Goal: Information Seeking & Learning: Learn about a topic

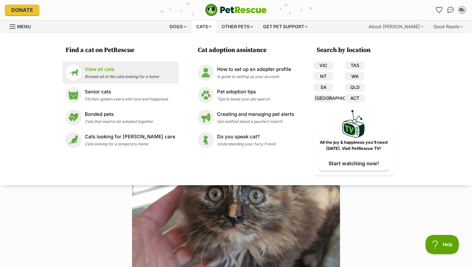
click at [129, 72] on p "View all cats" at bounding box center [122, 69] width 74 height 7
click at [112, 70] on p "View all cats" at bounding box center [122, 69] width 74 height 7
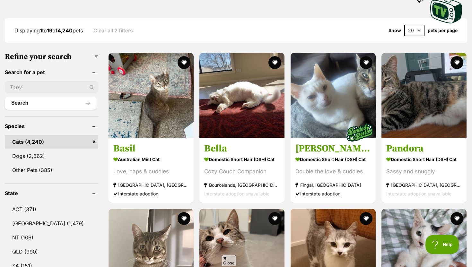
scroll to position [180, 0]
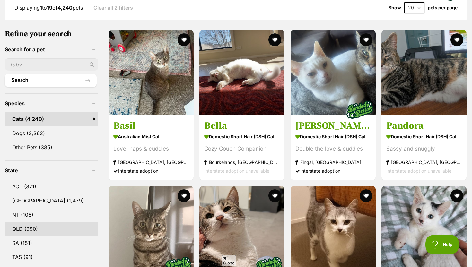
click at [27, 222] on link "QLD (990)" at bounding box center [51, 228] width 93 height 13
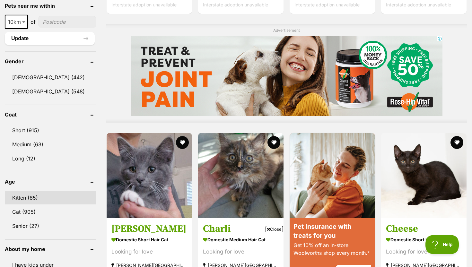
click at [32, 191] on link "Kitten (85)" at bounding box center [50, 197] width 91 height 13
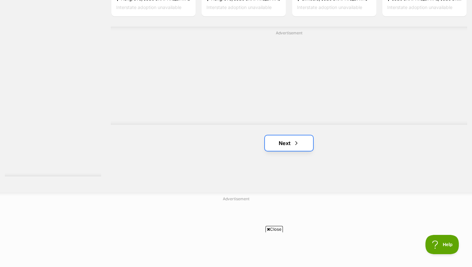
click at [288, 146] on link "Next" at bounding box center [289, 142] width 48 height 15
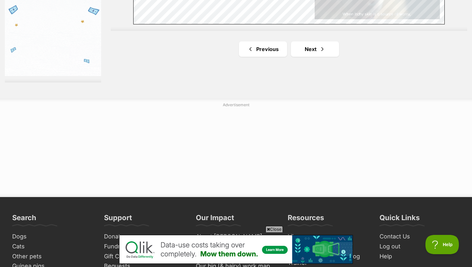
scroll to position [1204, 0]
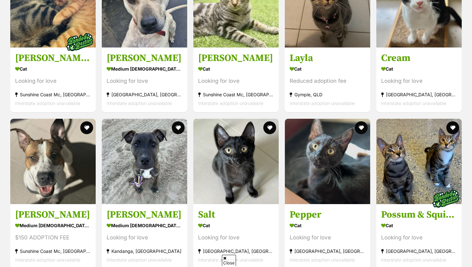
scroll to position [801, 0]
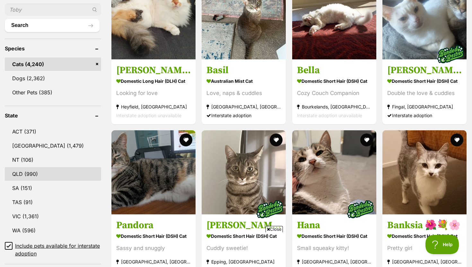
click at [25, 172] on link "QLD (990)" at bounding box center [53, 173] width 96 height 13
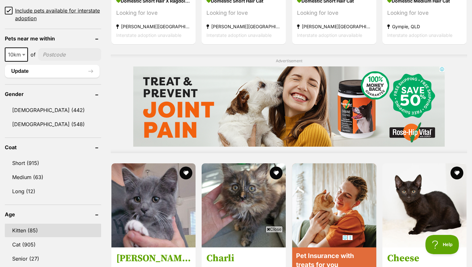
click at [38, 232] on link "Kitten (85)" at bounding box center [53, 230] width 96 height 13
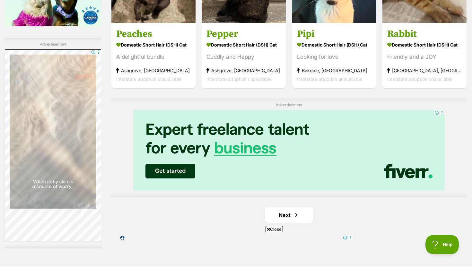
scroll to position [1074, 0]
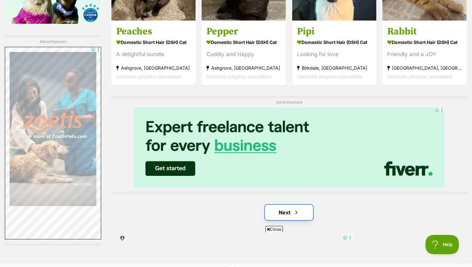
click at [291, 210] on link "Next" at bounding box center [289, 212] width 48 height 15
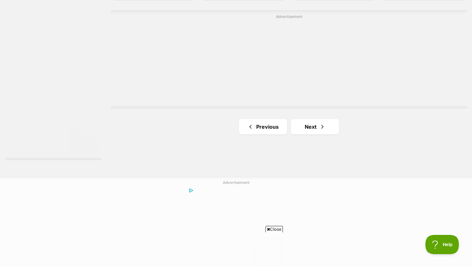
scroll to position [1160, 0]
click at [323, 125] on span "Next page" at bounding box center [322, 127] width 6 height 8
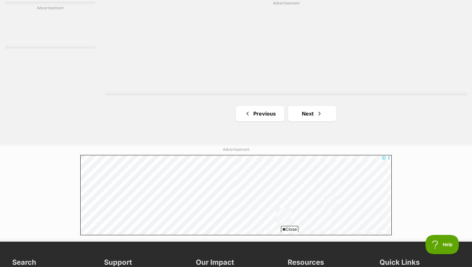
scroll to position [1183, 0]
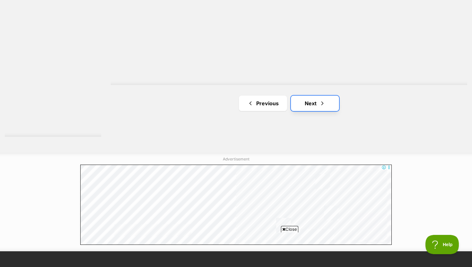
click at [318, 108] on link "Next" at bounding box center [315, 103] width 48 height 15
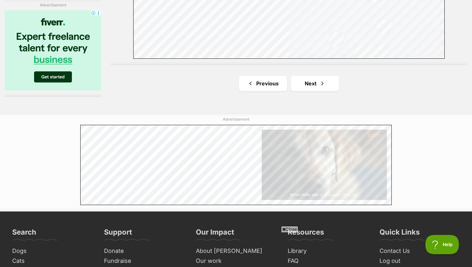
scroll to position [1213, 0]
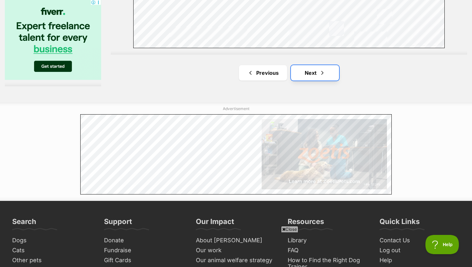
drag, startPoint x: 325, startPoint y: 75, endPoint x: 255, endPoint y: 11, distance: 95.1
click at [325, 75] on link "Next" at bounding box center [315, 72] width 48 height 15
